Goal: Task Accomplishment & Management: Manage account settings

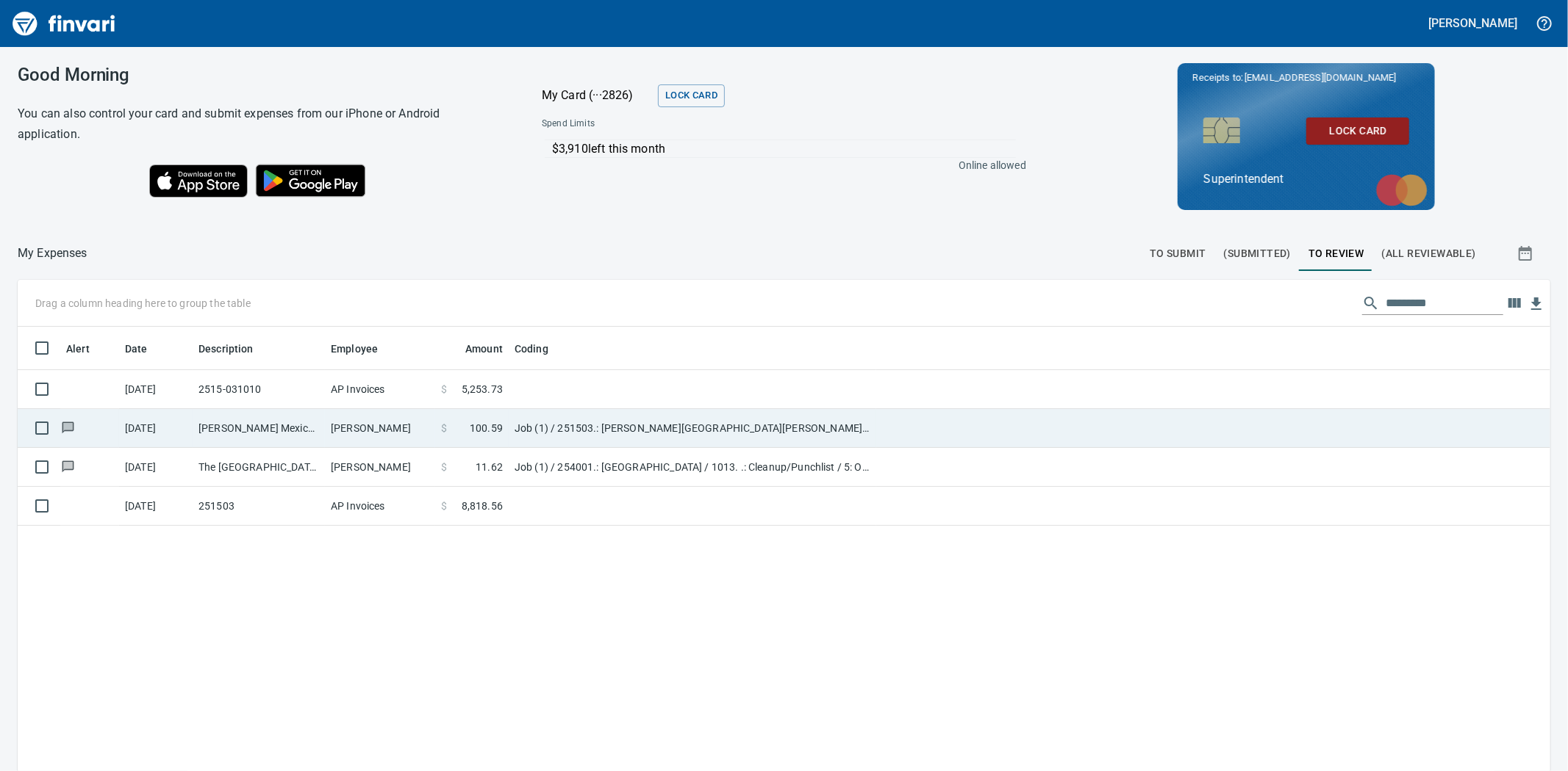
scroll to position [597, 1509]
click at [268, 432] on td "[PERSON_NAME] Mexican Food Meridian ID" at bounding box center [259, 429] width 132 height 39
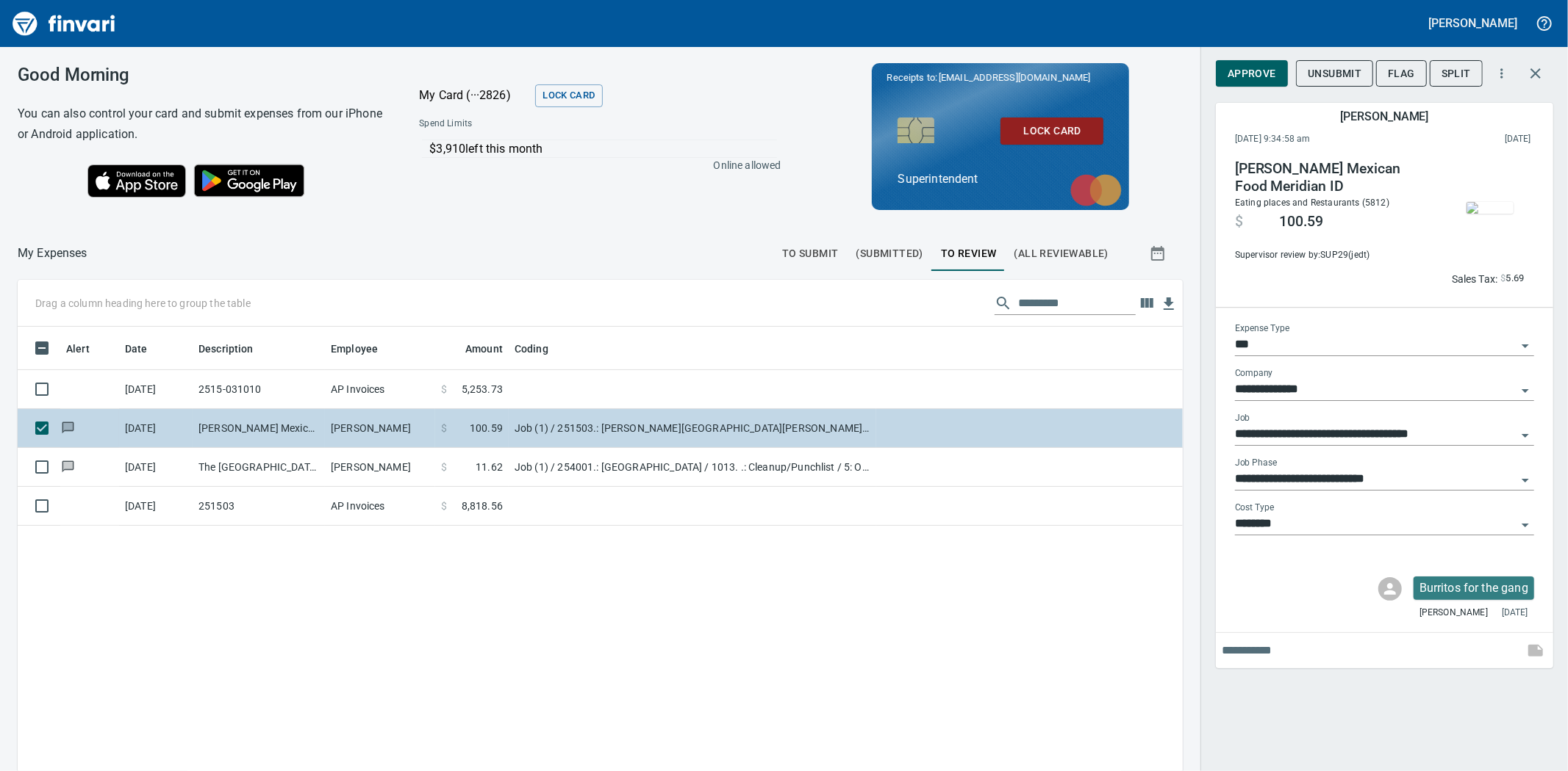
scroll to position [597, 1141]
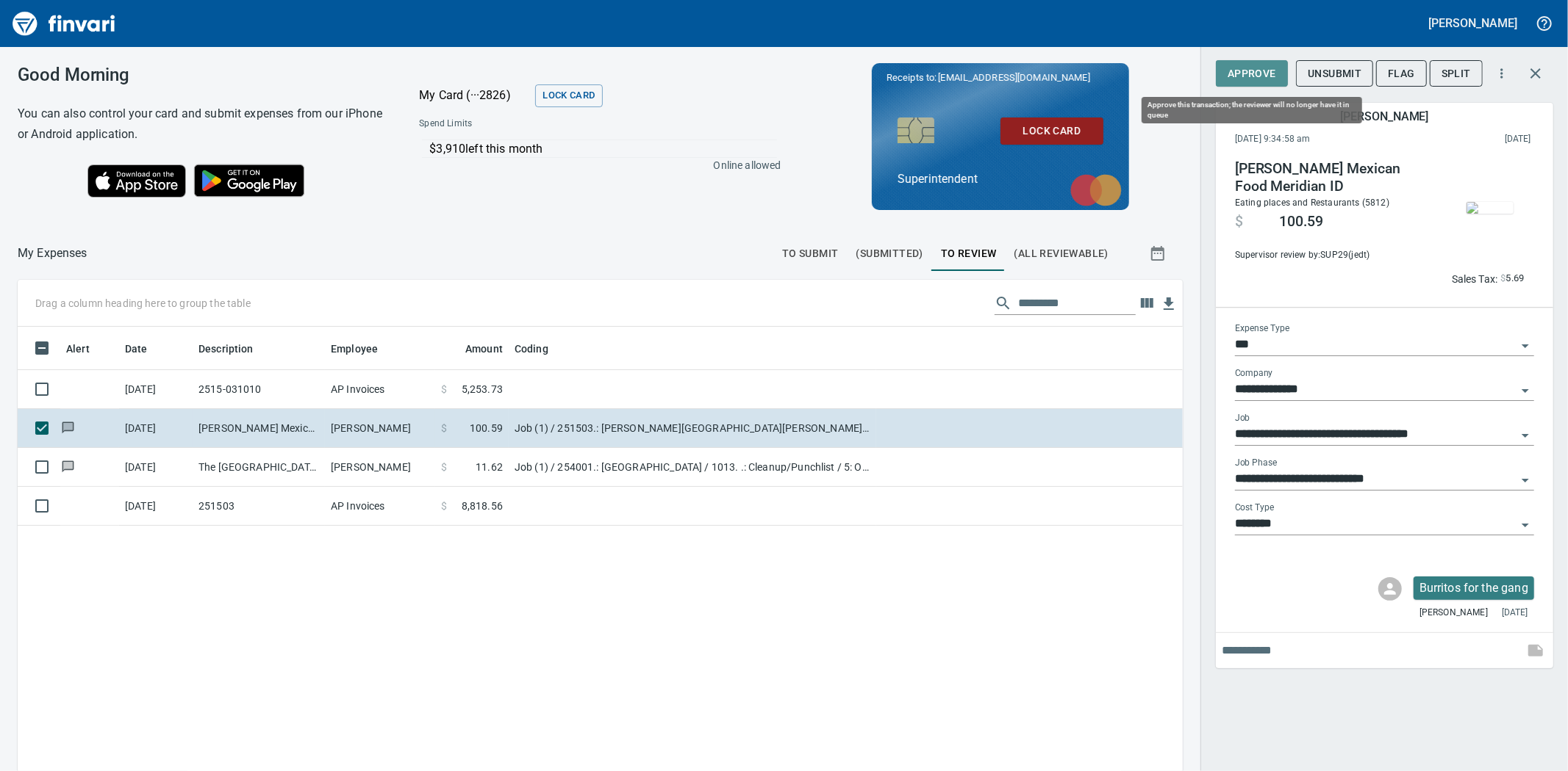
click at [1243, 66] on span "Approve" at bounding box center [1251, 74] width 49 height 18
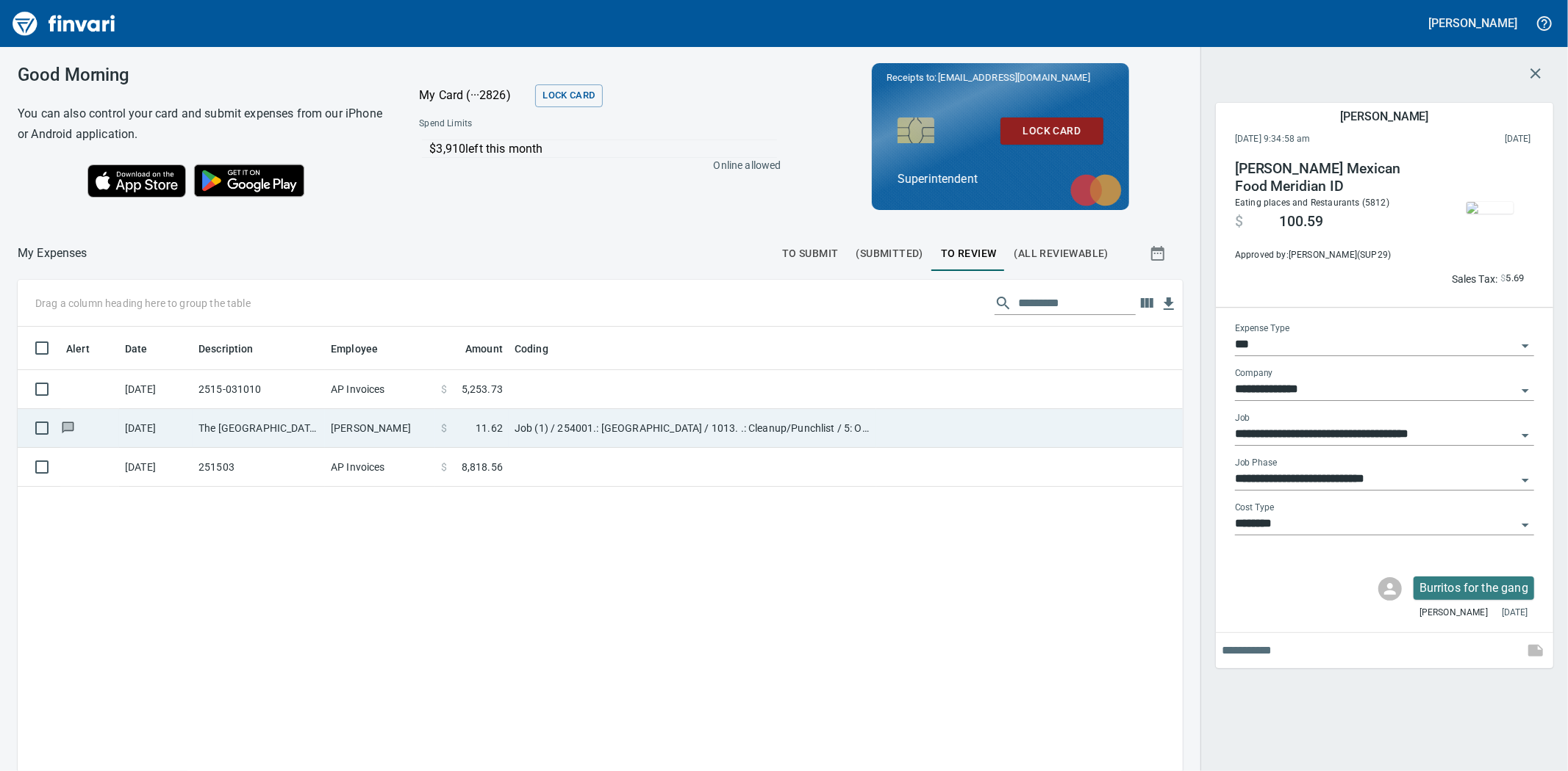
click at [405, 414] on td "[PERSON_NAME]" at bounding box center [380, 429] width 111 height 39
type input "**********"
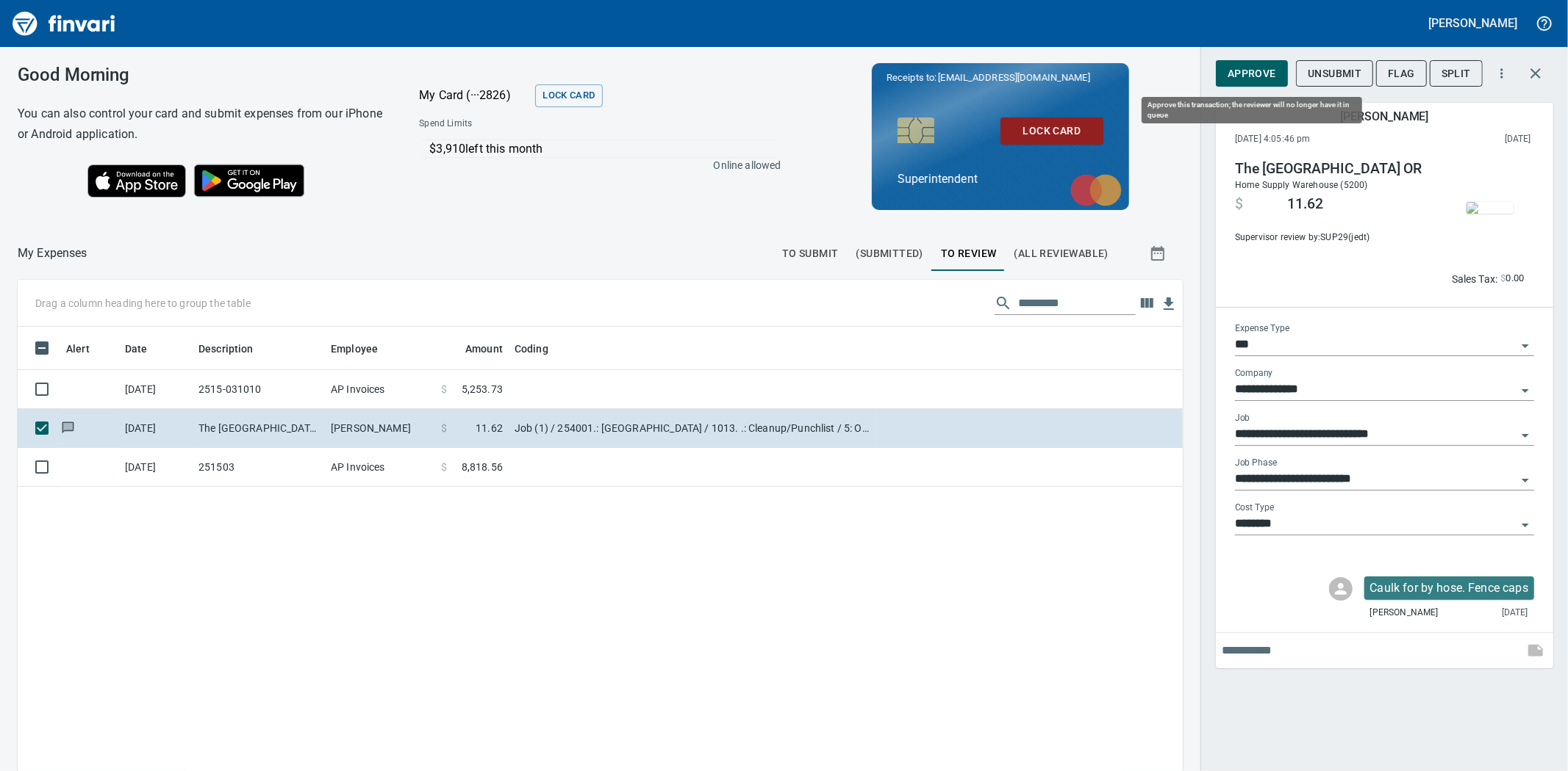
scroll to position [597, 1141]
click at [1245, 67] on span "Approve" at bounding box center [1251, 74] width 49 height 18
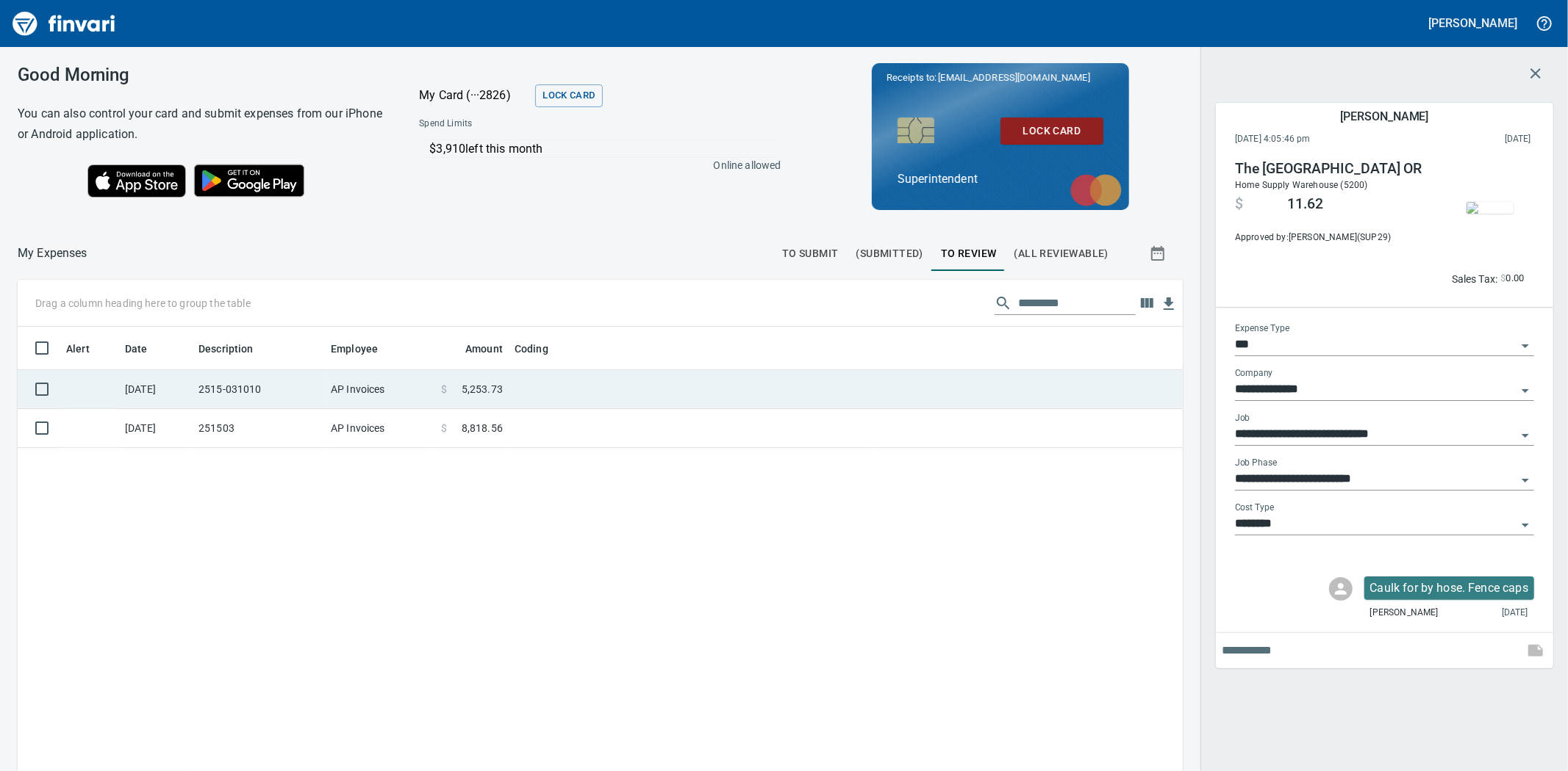
click at [411, 385] on td "AP Invoices" at bounding box center [380, 389] width 111 height 39
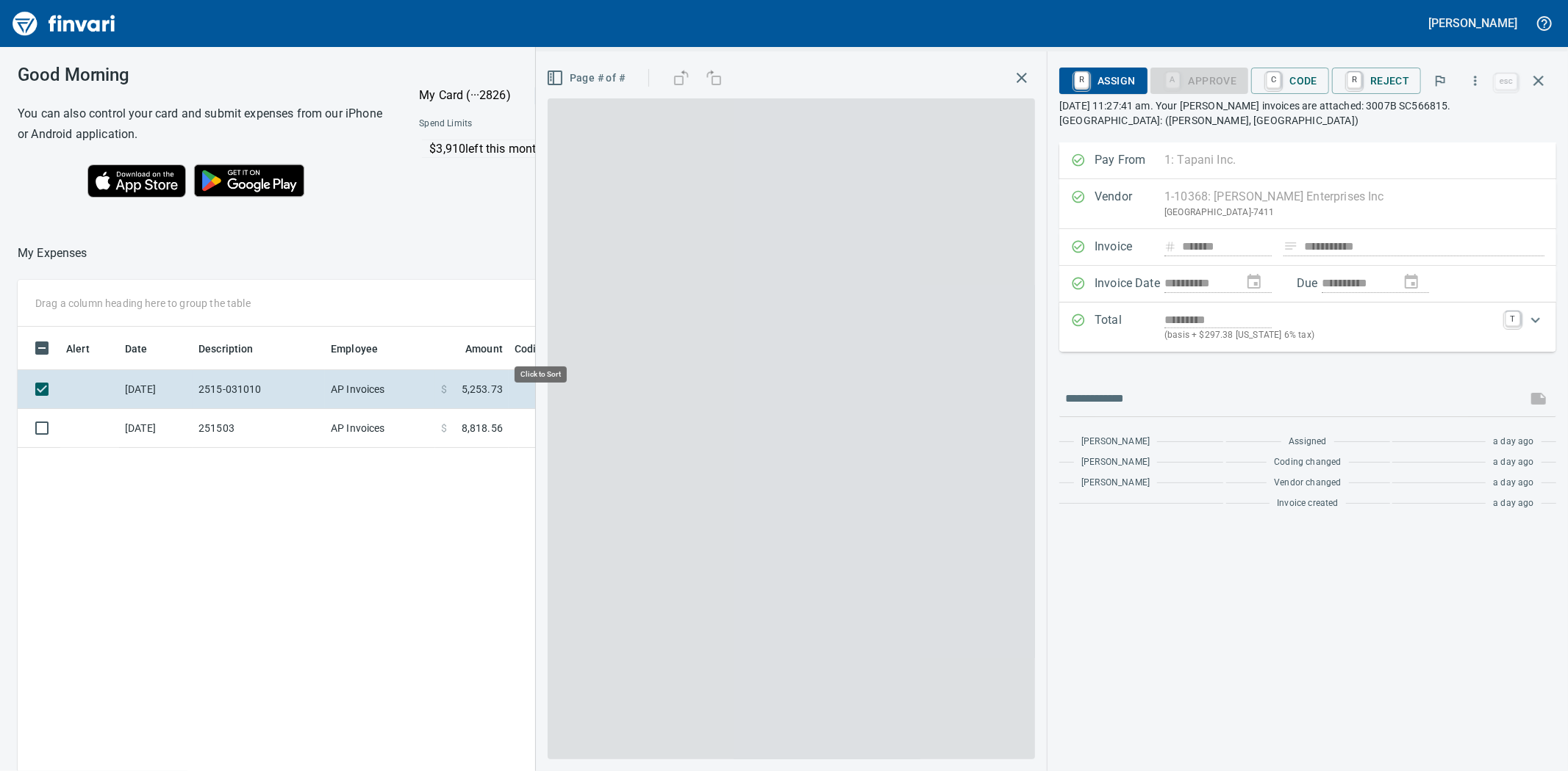
scroll to position [597, 1141]
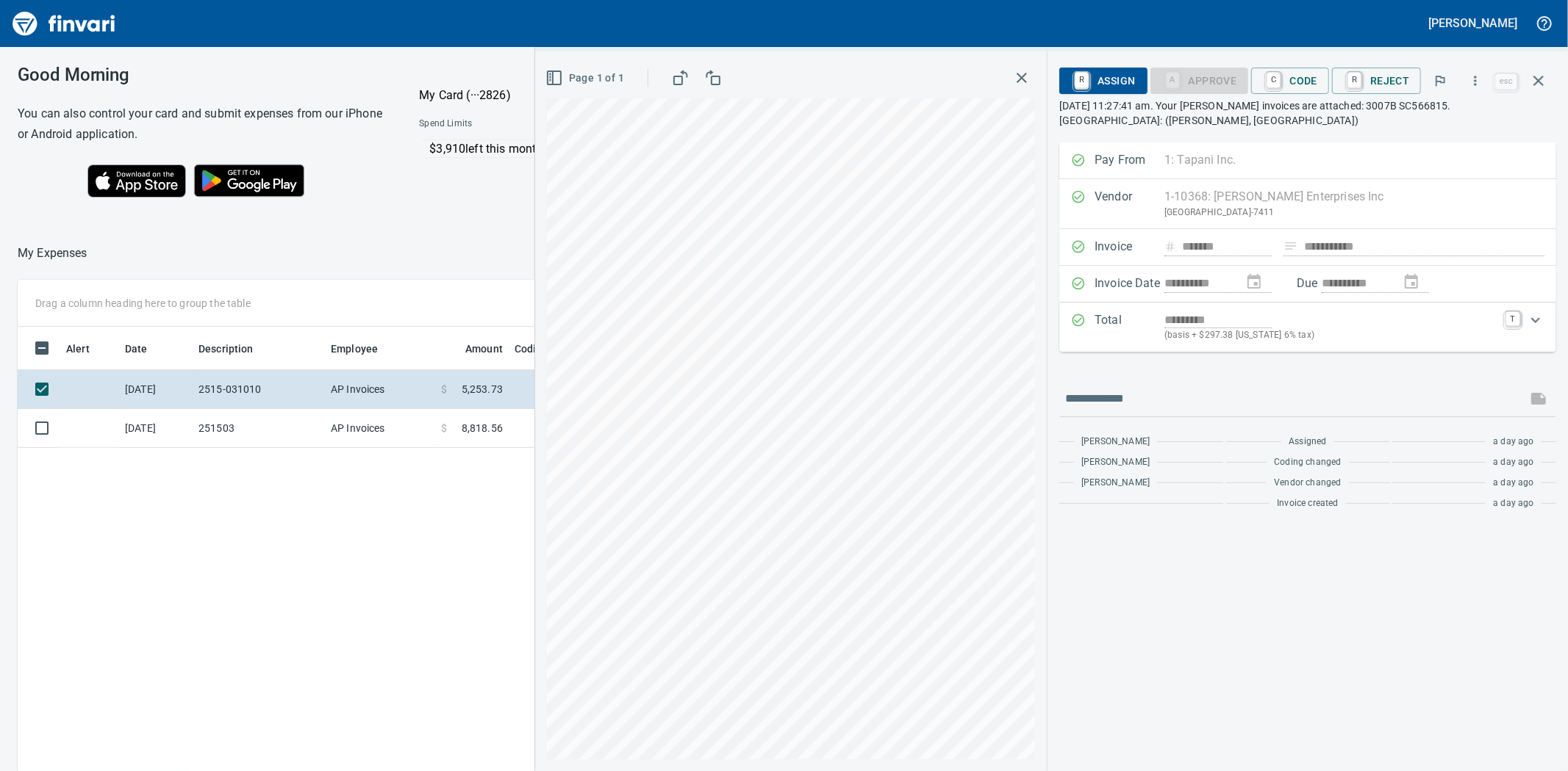
click at [219, 547] on div "Alert Date Description Employee Amount Coding [DATE] 2515-031010 AP Invoices $ …" at bounding box center [600, 631] width 1165 height 609
click at [276, 423] on td "251503" at bounding box center [259, 429] width 132 height 39
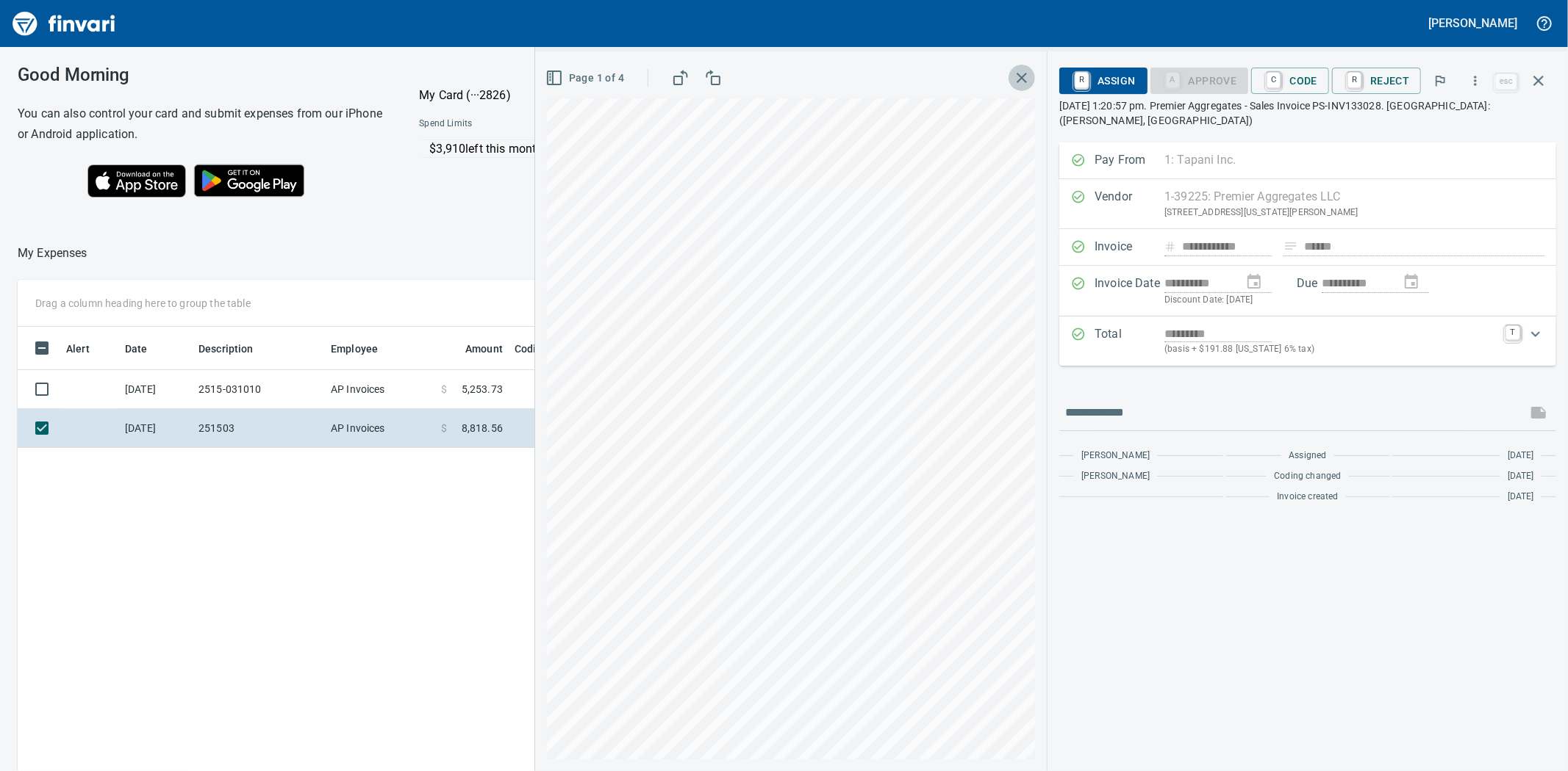
click at [1027, 74] on icon "button" at bounding box center [1022, 78] width 10 height 10
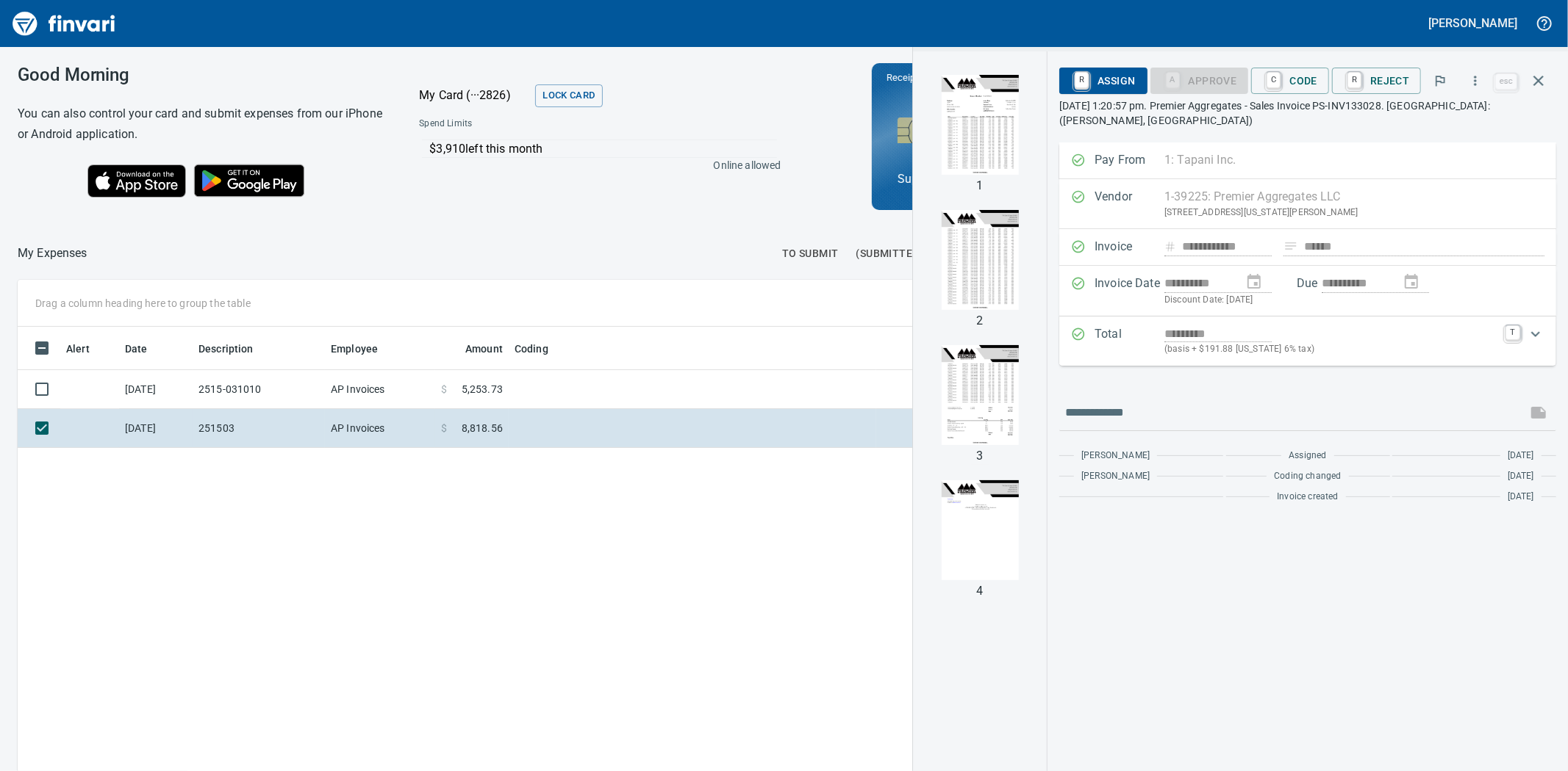
click at [990, 144] on img "button" at bounding box center [979, 125] width 100 height 100
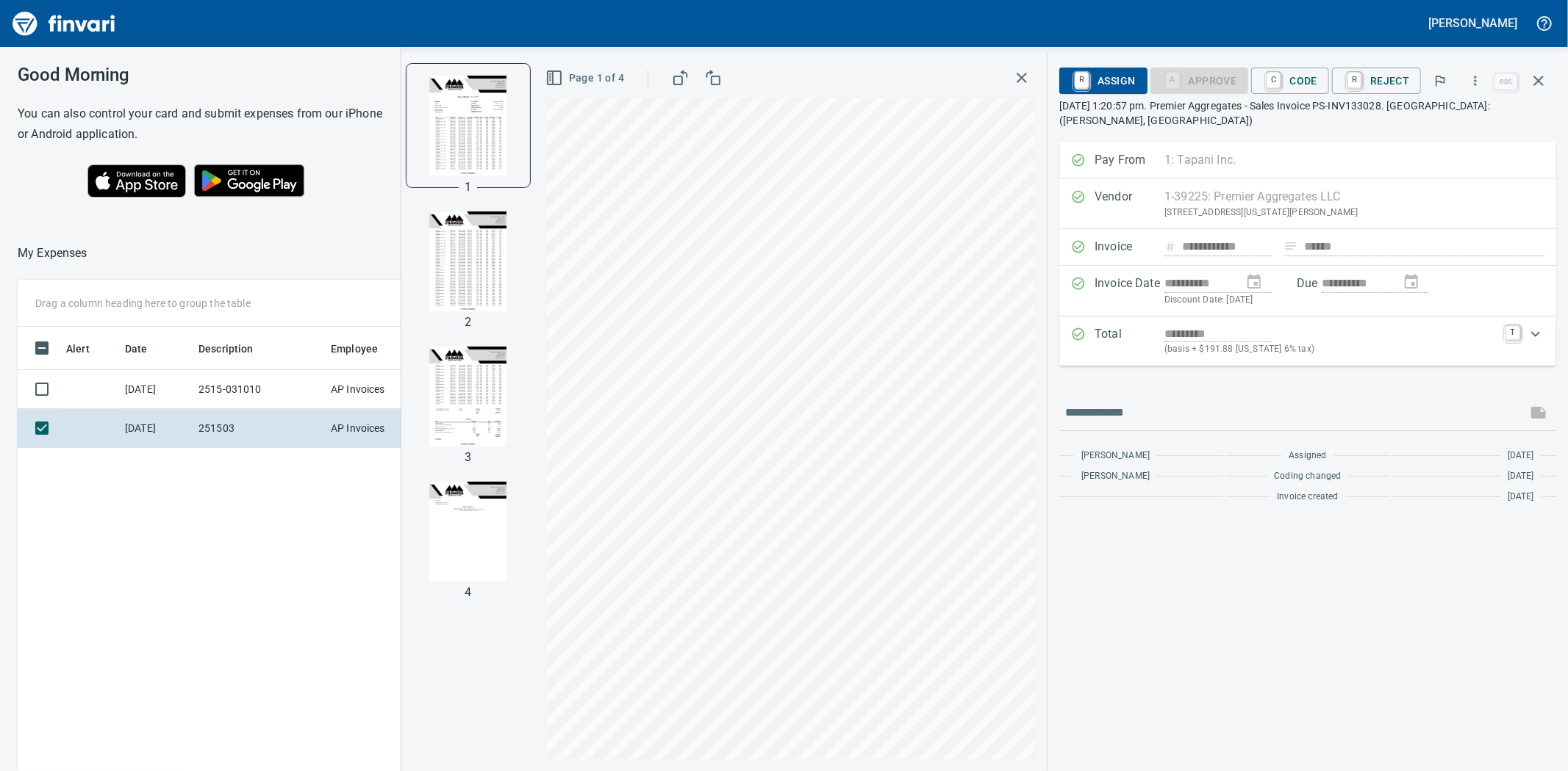
click at [468, 273] on img "button" at bounding box center [467, 261] width 100 height 100
click at [460, 414] on img "button" at bounding box center [467, 396] width 100 height 100
click at [481, 269] on img "button" at bounding box center [467, 260] width 100 height 100
